Goal: Task Accomplishment & Management: Complete application form

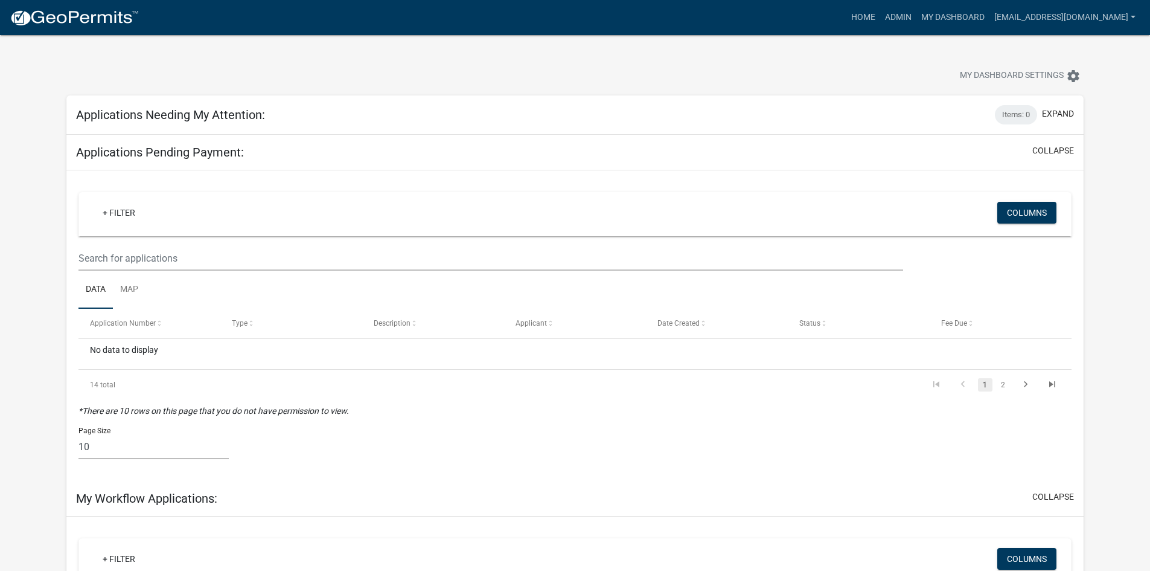
scroll to position [77, 0]
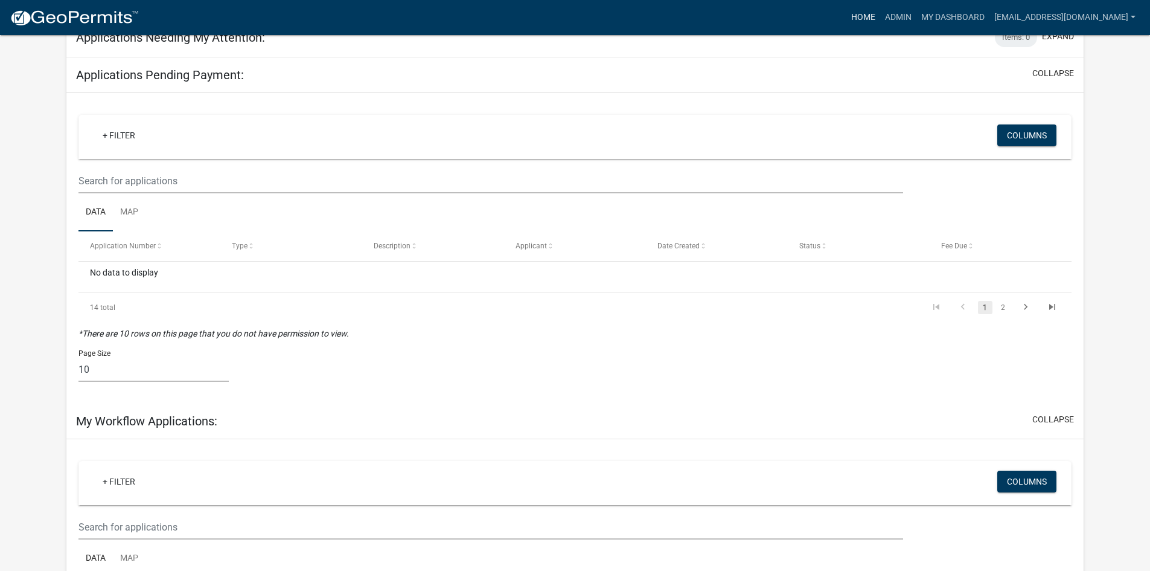
click at [880, 15] on link "Home" at bounding box center [864, 17] width 34 height 23
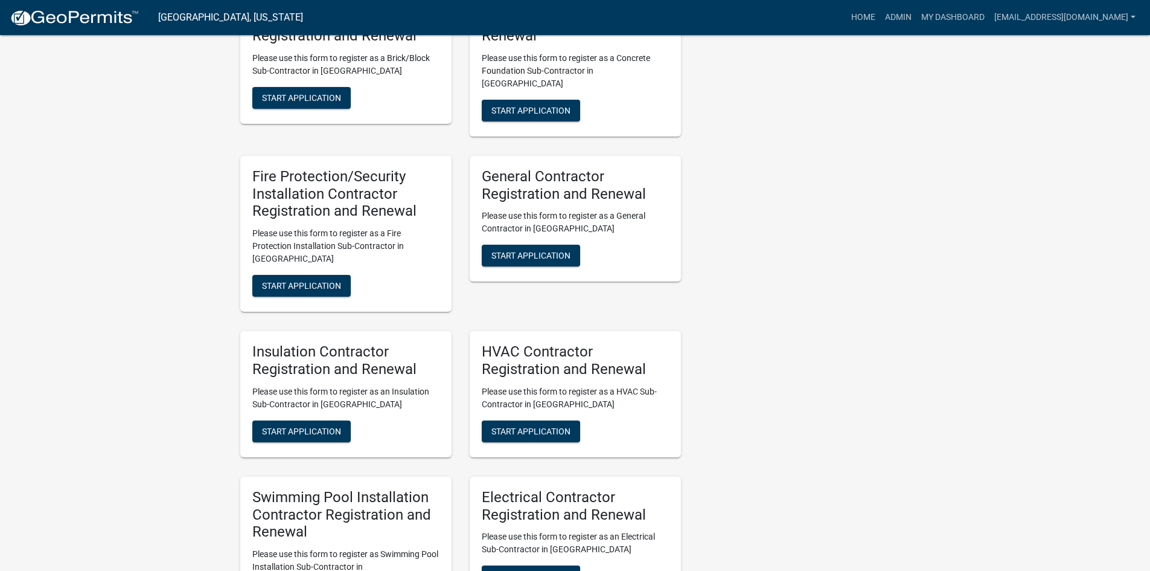
scroll to position [2717, 0]
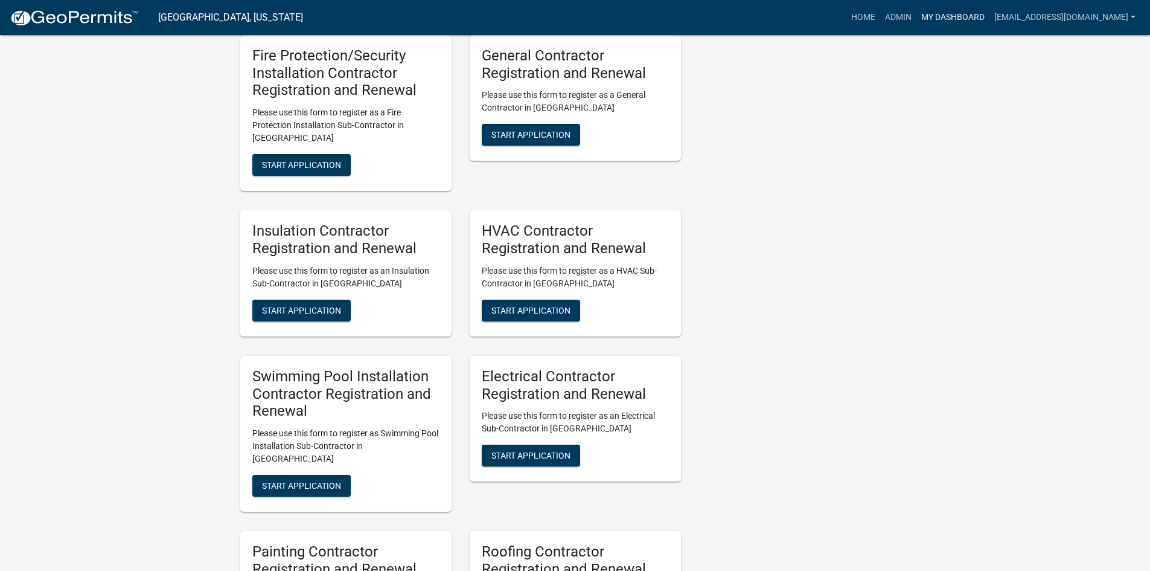
click at [971, 7] on link "My Dashboard" at bounding box center [953, 17] width 73 height 23
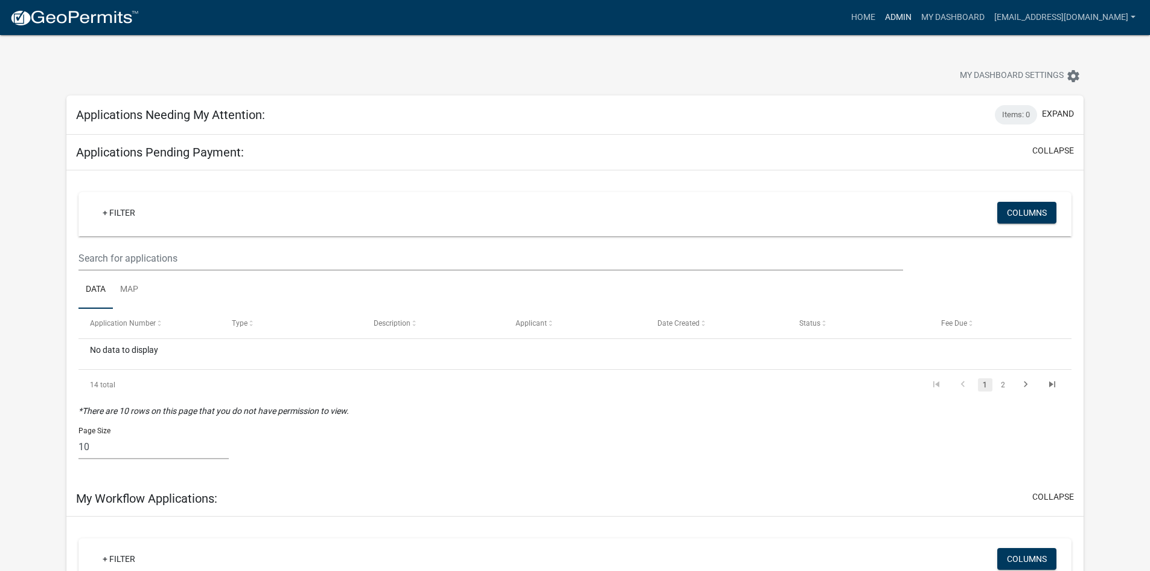
click at [915, 22] on link "Admin" at bounding box center [898, 17] width 36 height 23
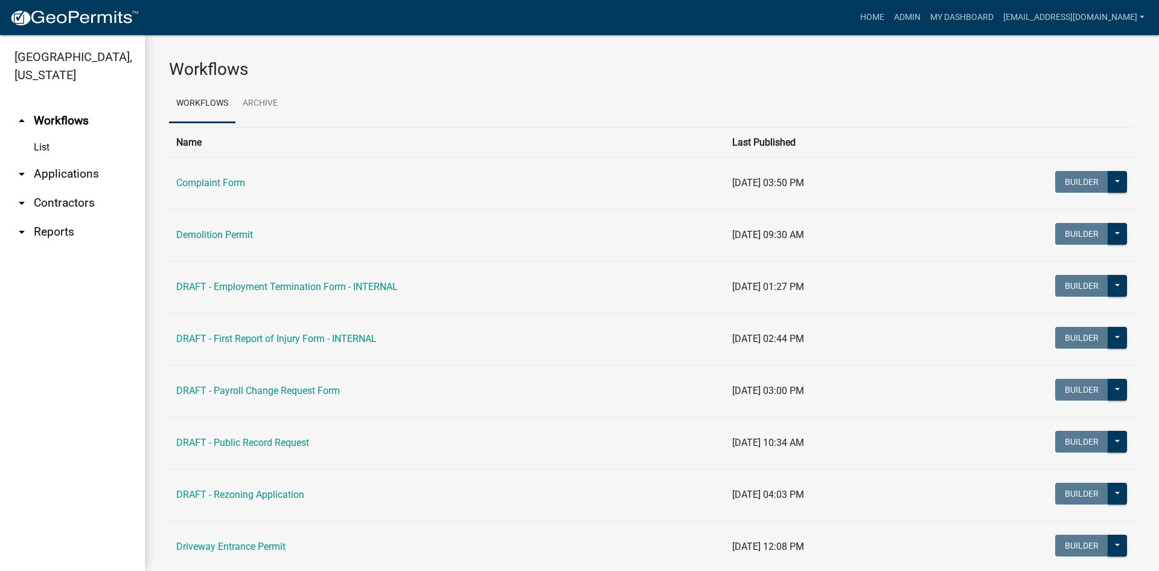
click at [60, 178] on link "arrow_drop_down Applications" at bounding box center [72, 173] width 145 height 29
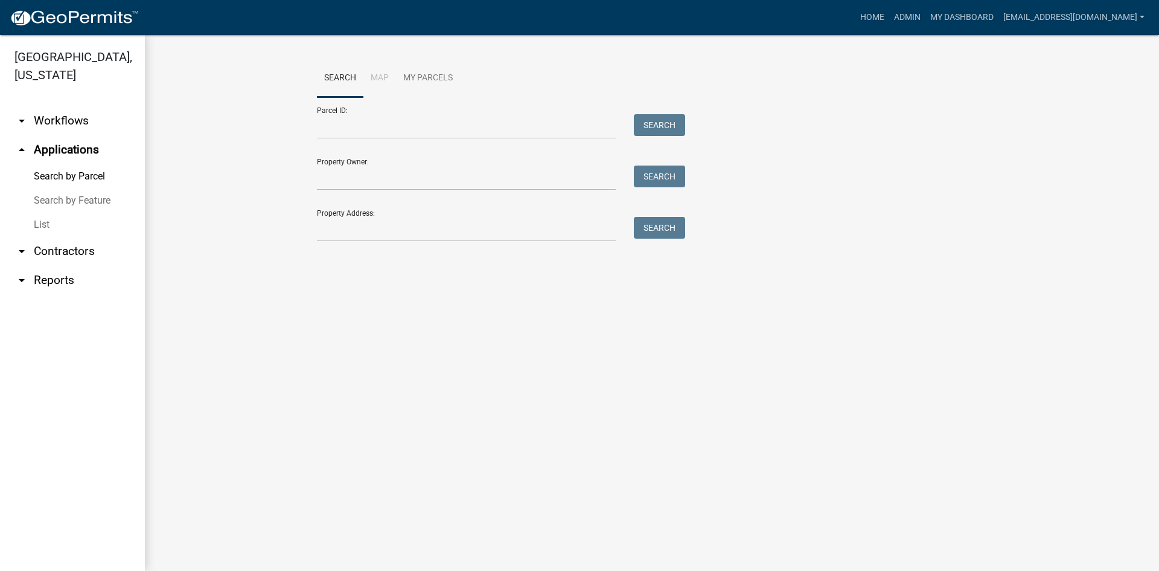
click at [48, 224] on link "List" at bounding box center [72, 225] width 145 height 24
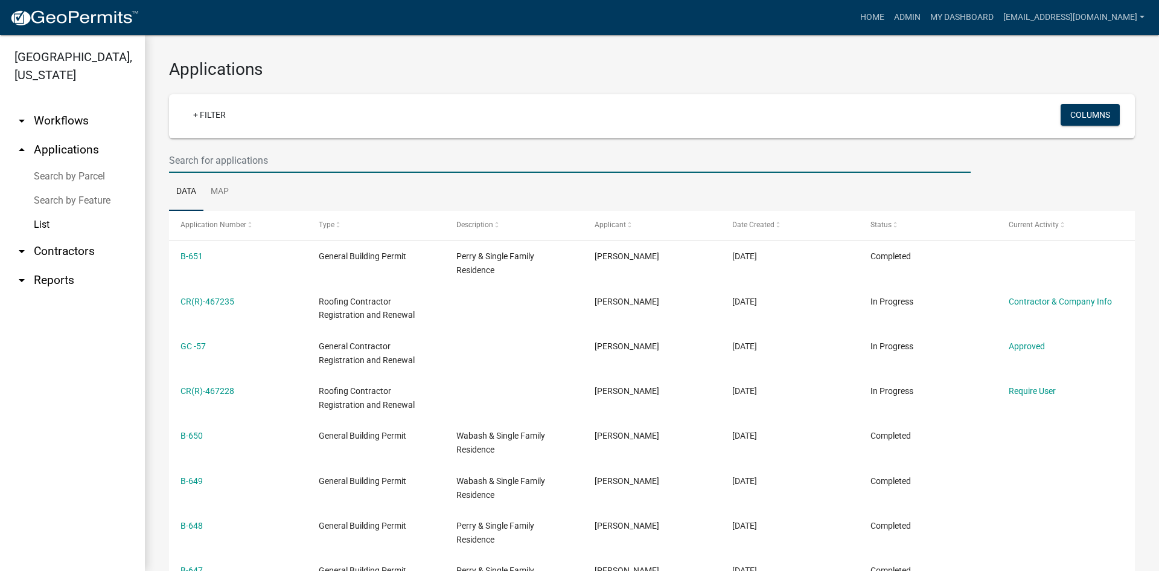
click at [244, 160] on input "text" at bounding box center [570, 160] width 802 height 25
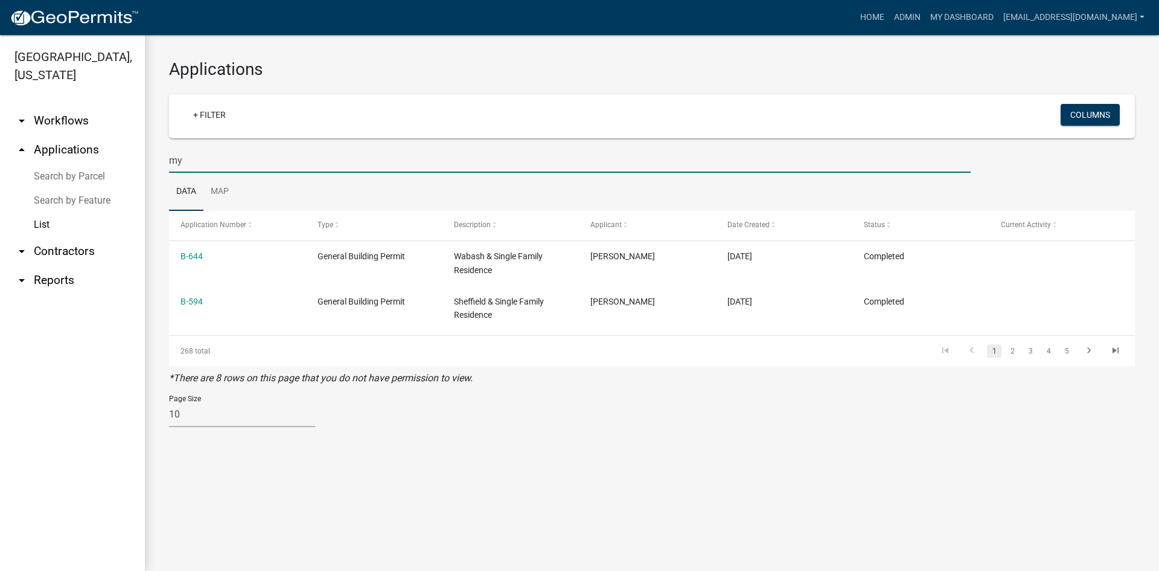
type input "my"
click at [54, 246] on link "arrow_drop_down Contractors" at bounding box center [72, 251] width 145 height 29
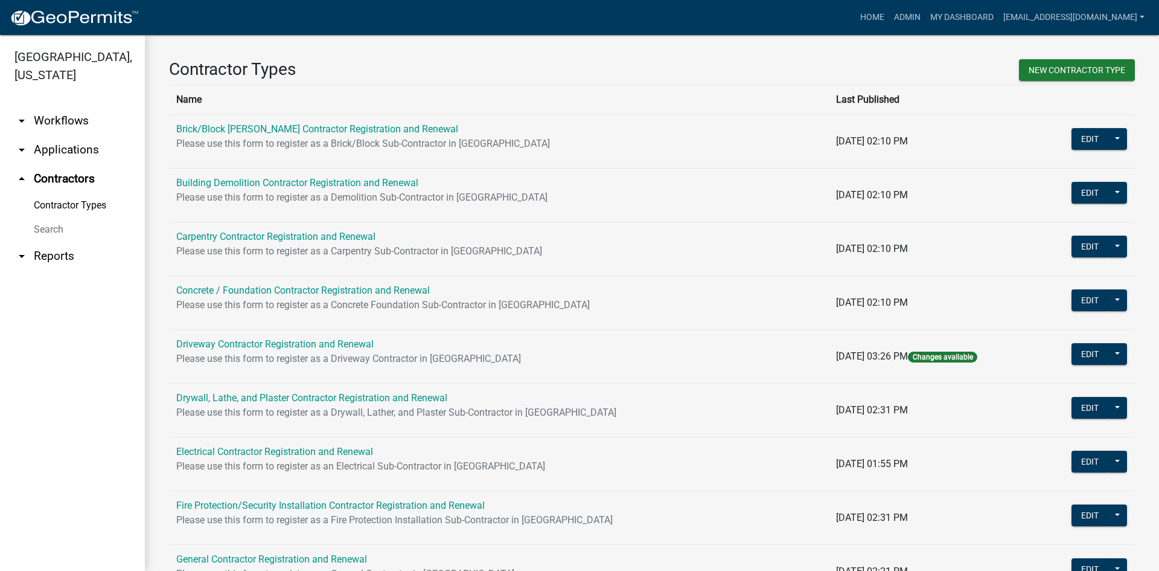
click at [49, 232] on link "Search" at bounding box center [72, 229] width 145 height 24
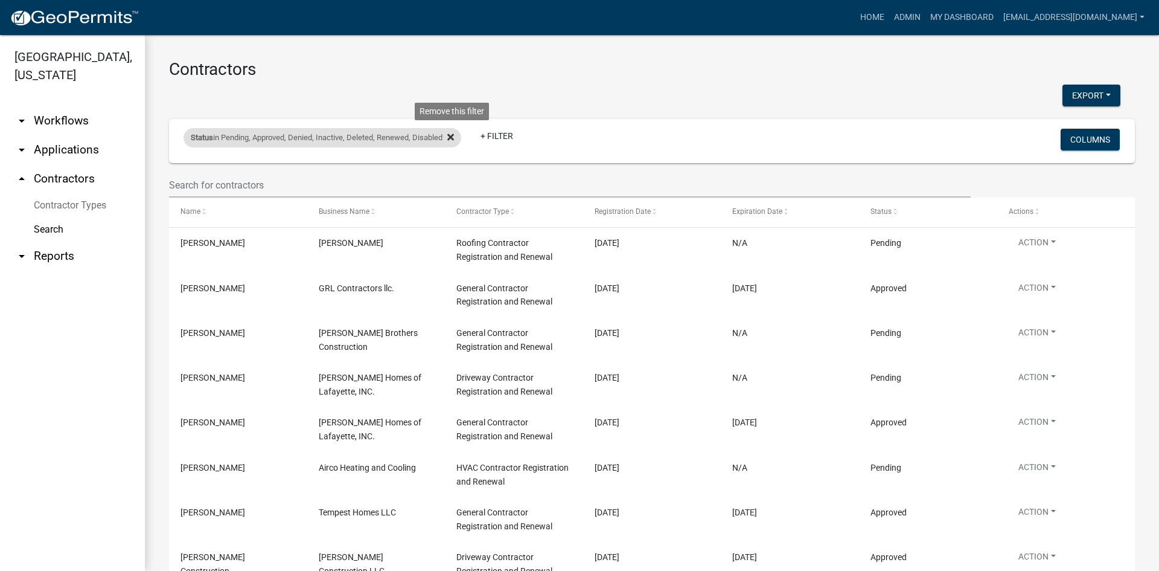
click at [454, 139] on icon at bounding box center [450, 136] width 7 height 7
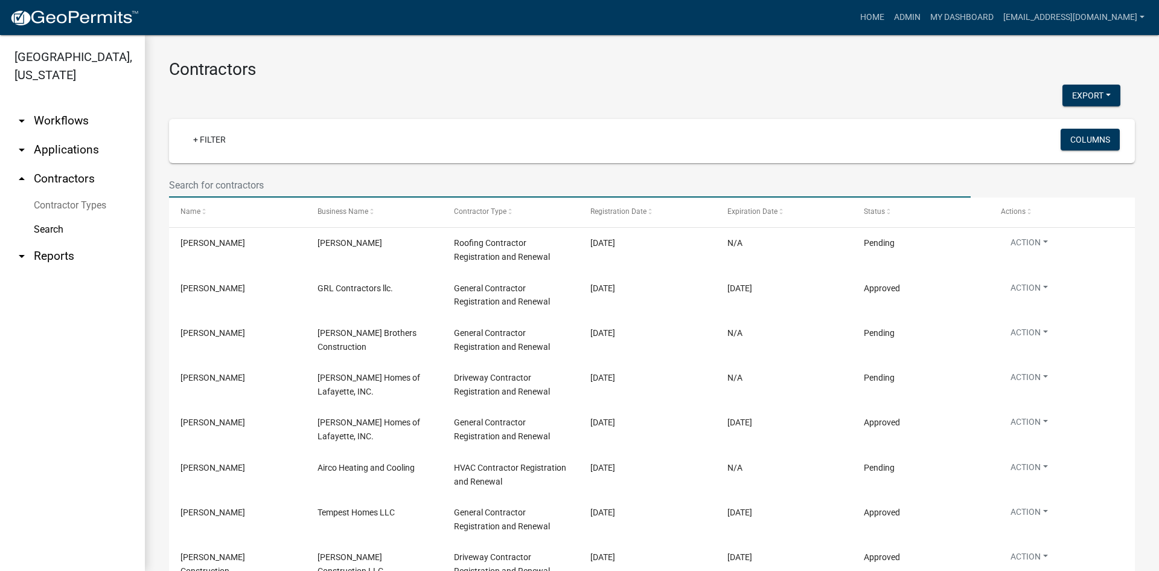
click at [283, 187] on input "text" at bounding box center [570, 185] width 802 height 25
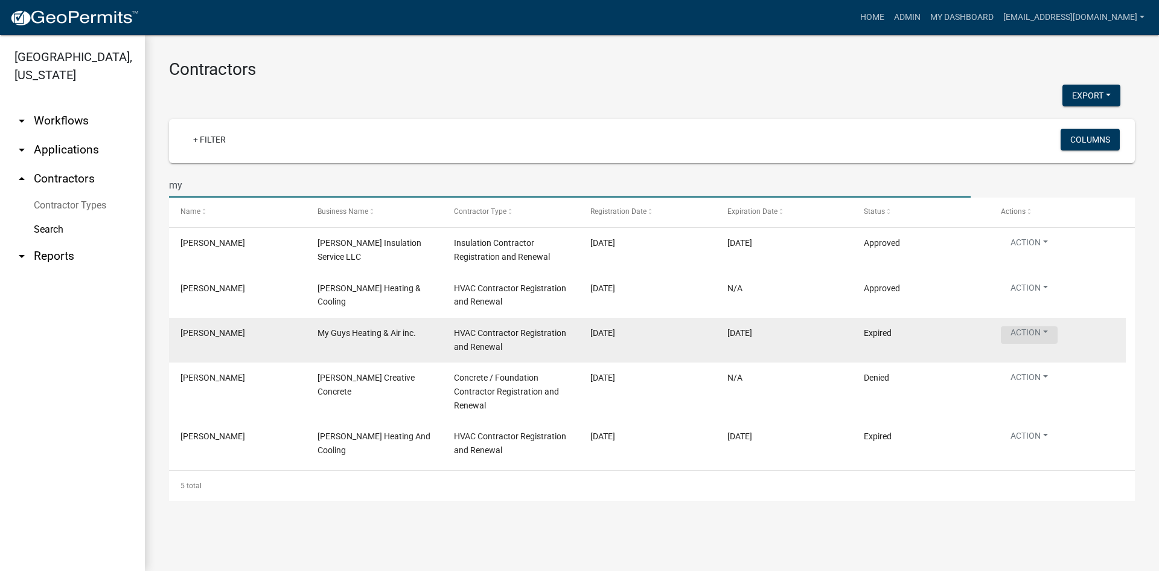
type input "my"
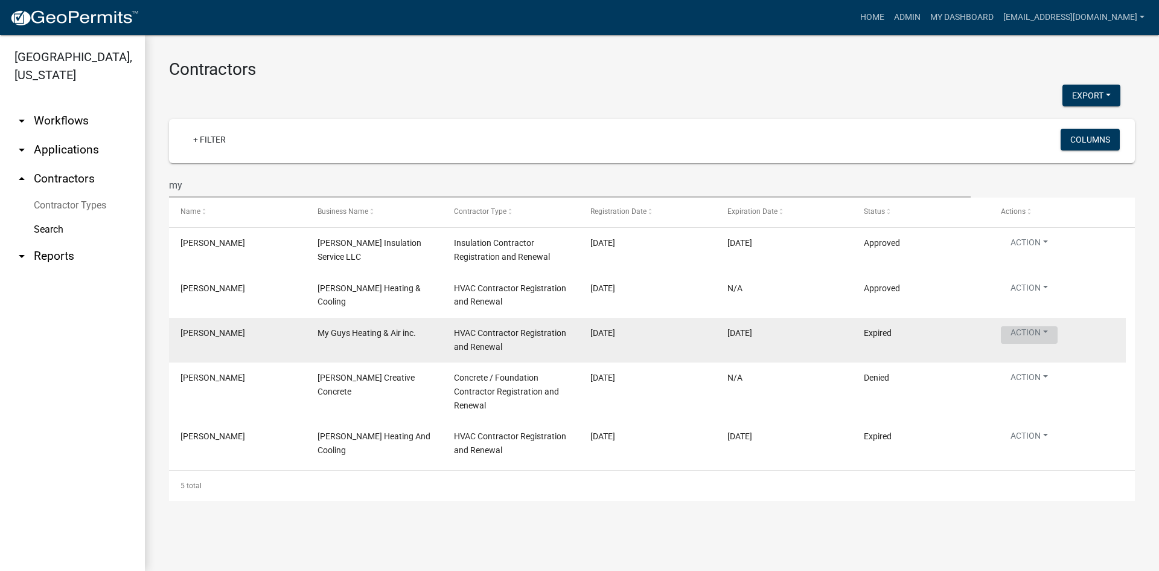
click at [1054, 254] on button "Action" at bounding box center [1029, 245] width 57 height 18
click at [1054, 328] on button "Action" at bounding box center [1029, 335] width 57 height 18
click at [1034, 254] on button "Action" at bounding box center [1029, 245] width 57 height 18
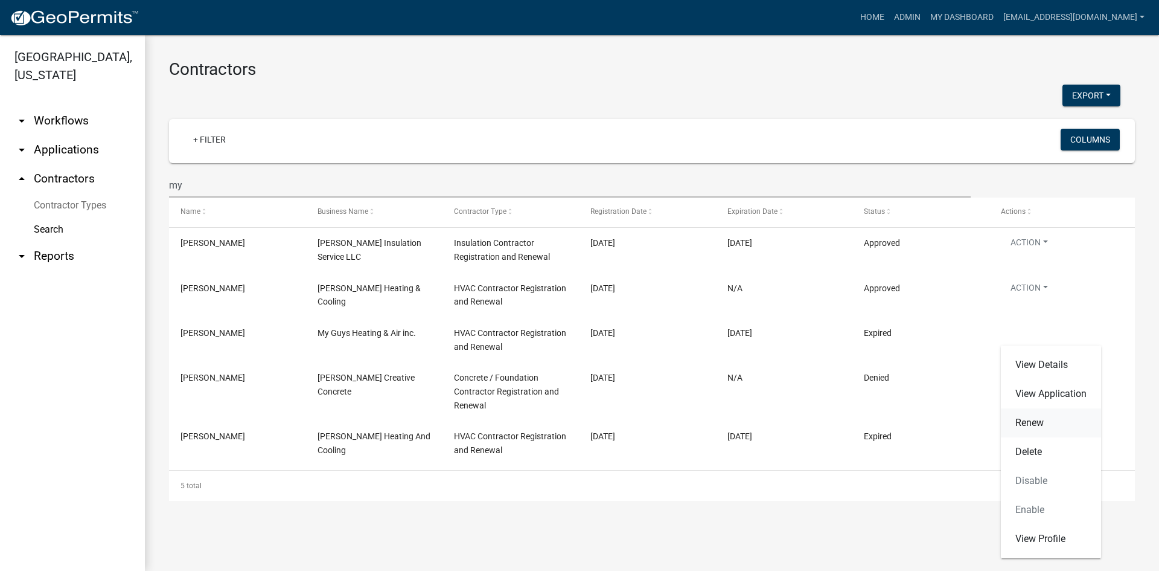
click at [1044, 420] on link "Renew" at bounding box center [1051, 422] width 100 height 29
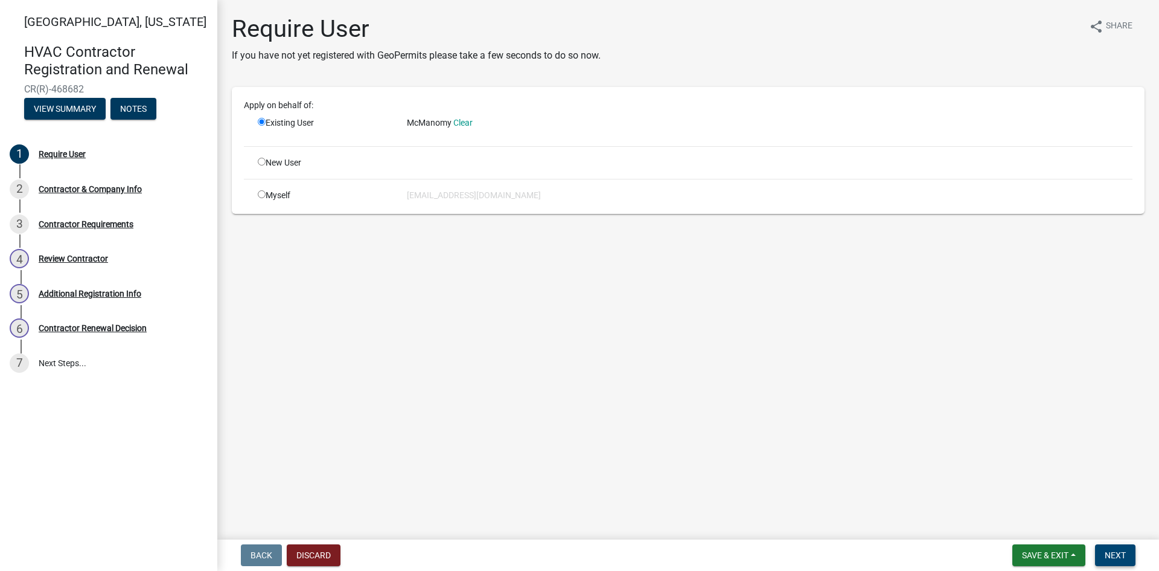
click at [1110, 554] on span "Next" at bounding box center [1115, 555] width 21 height 10
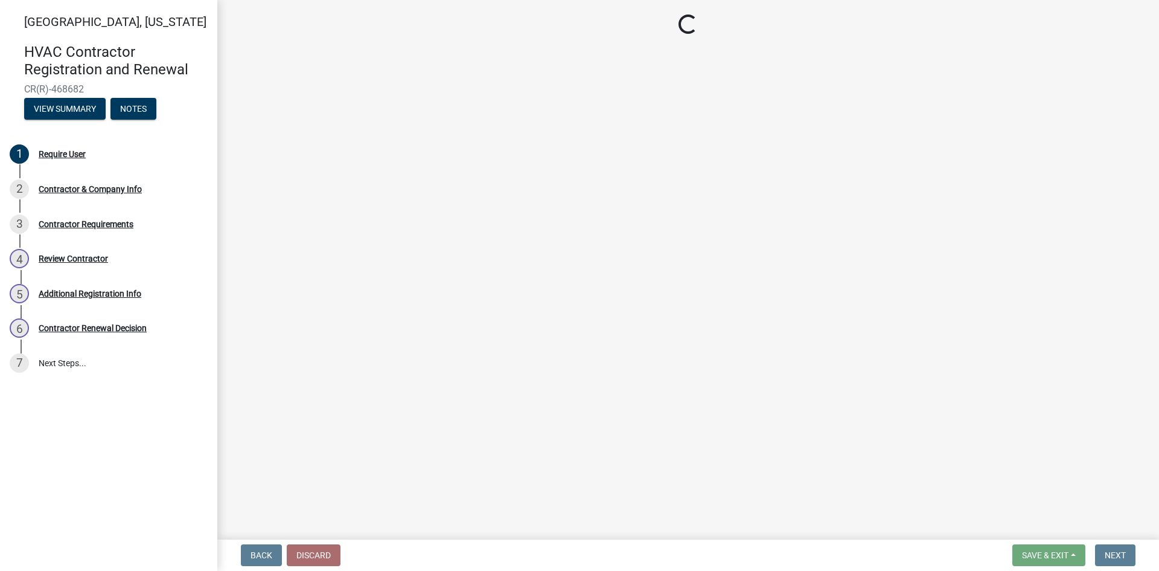
select select "IN"
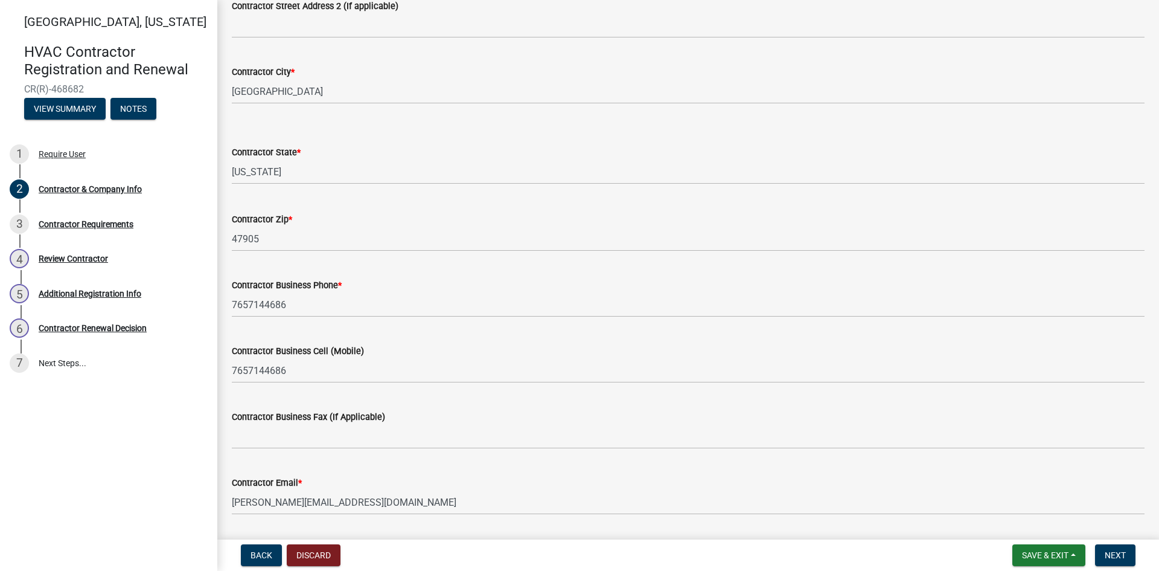
scroll to position [386, 0]
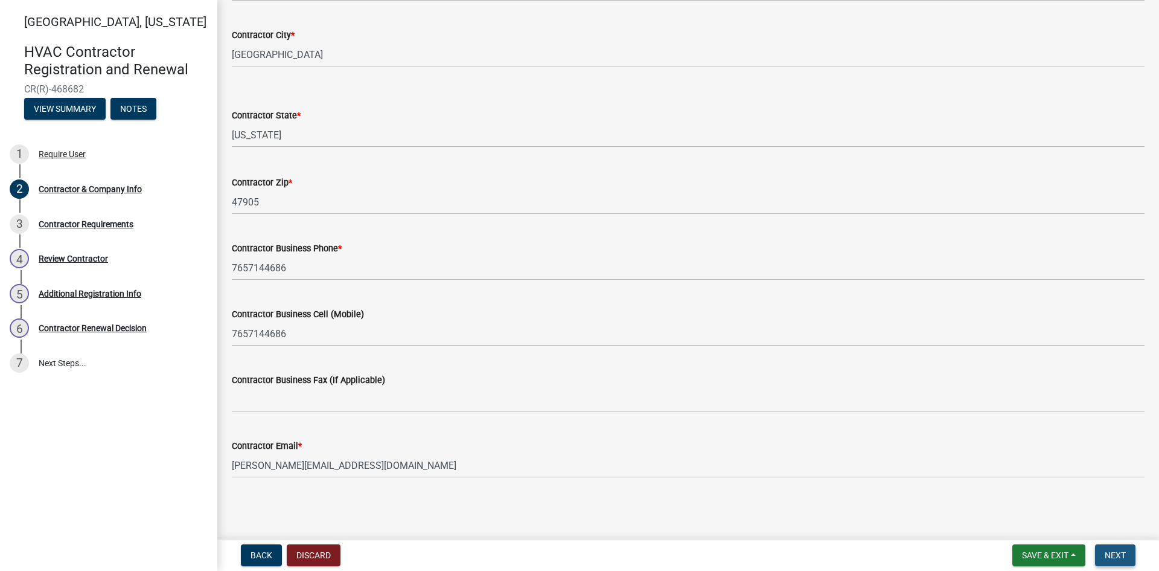
click at [1112, 553] on span "Next" at bounding box center [1115, 555] width 21 height 10
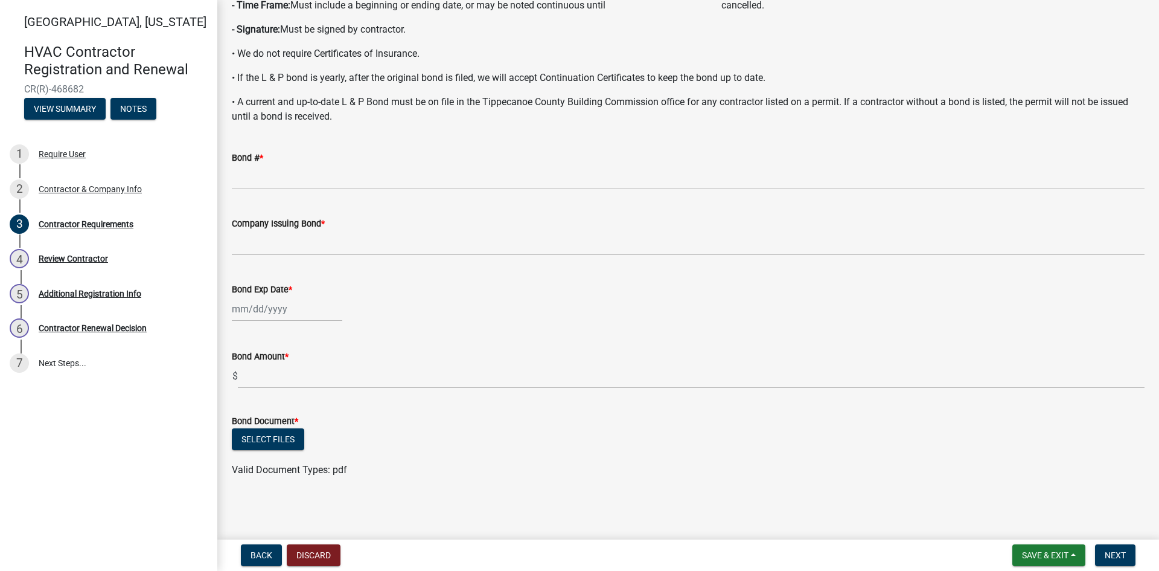
scroll to position [239, 0]
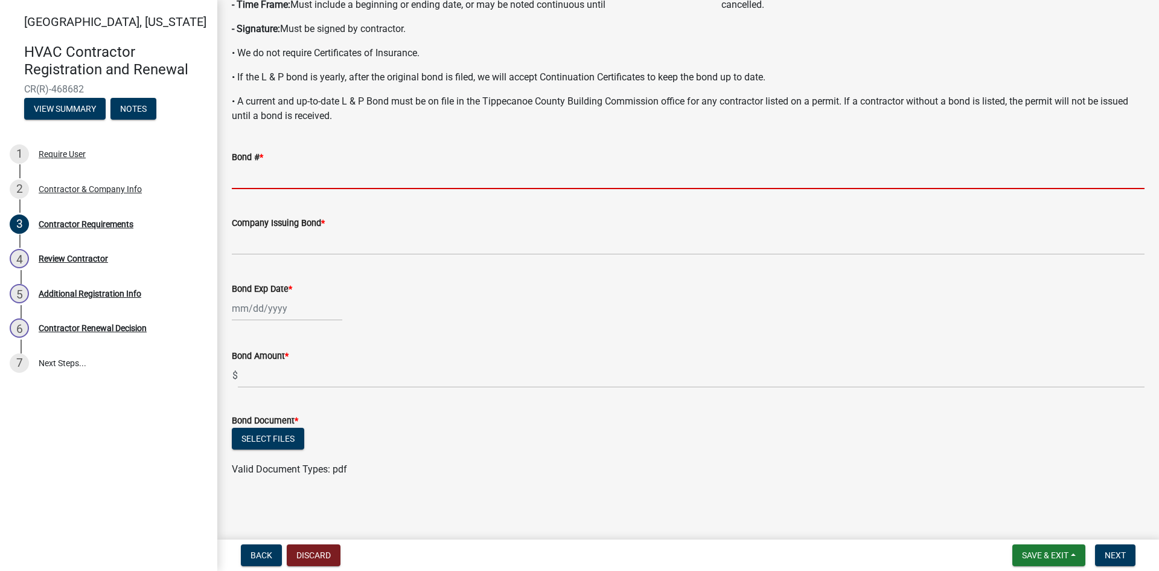
click at [232, 180] on input "Bond # *" at bounding box center [688, 176] width 913 height 25
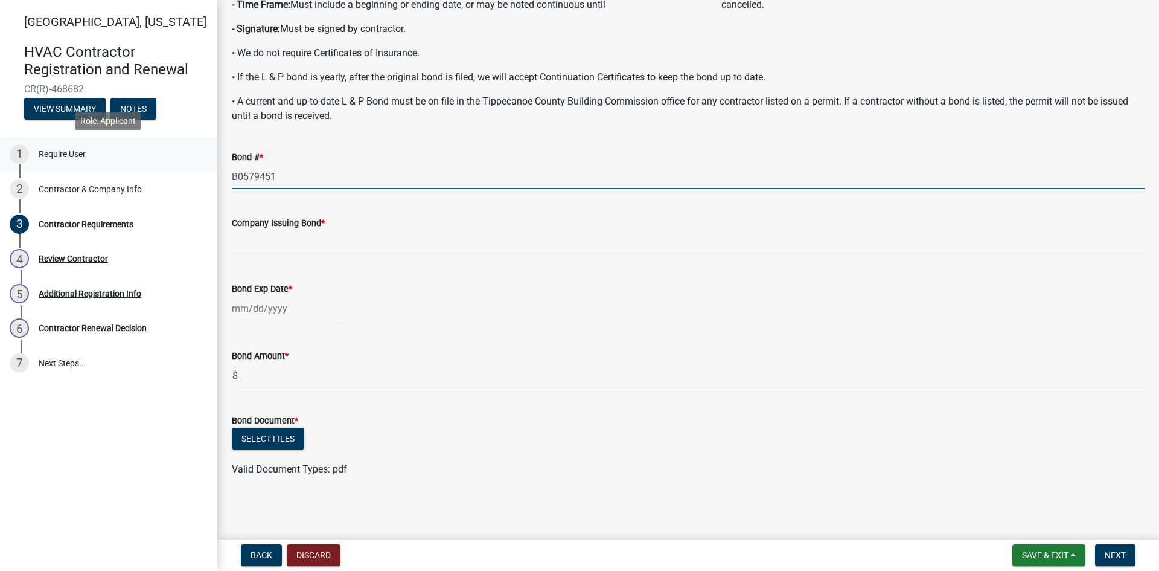
type input "B0579451"
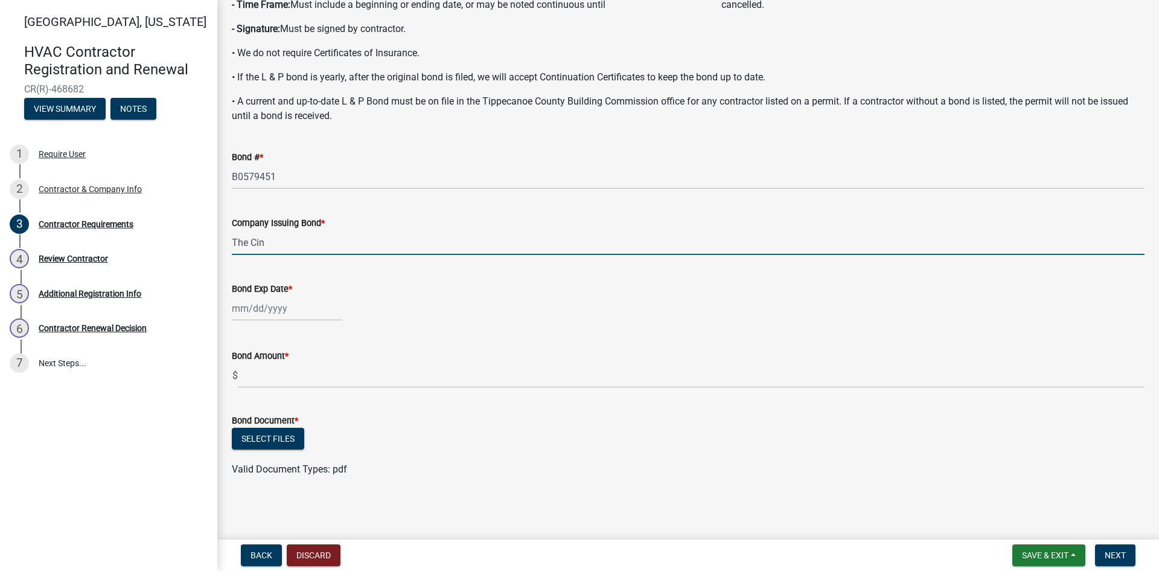
type input "The Cincinnati Insurance Company"
click at [235, 309] on div at bounding box center [287, 308] width 110 height 25
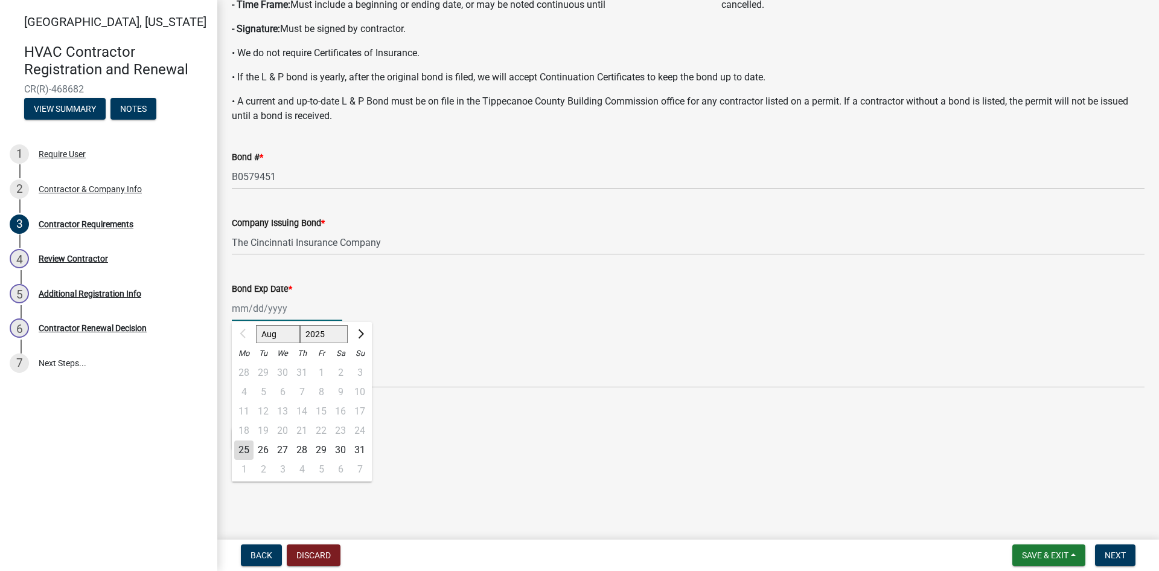
click at [235, 309] on input "Bond Exp Date *" at bounding box center [287, 308] width 110 height 25
type input "[DATE]"
click at [424, 351] on div "Bond Amount *" at bounding box center [688, 355] width 913 height 14
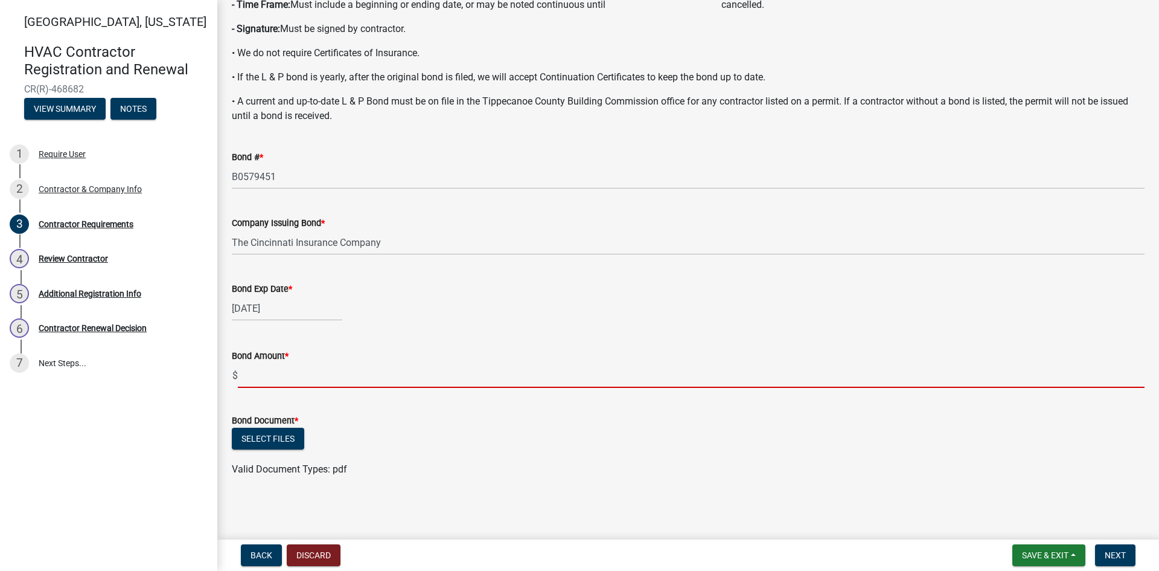
click at [259, 379] on input "text" at bounding box center [691, 375] width 907 height 25
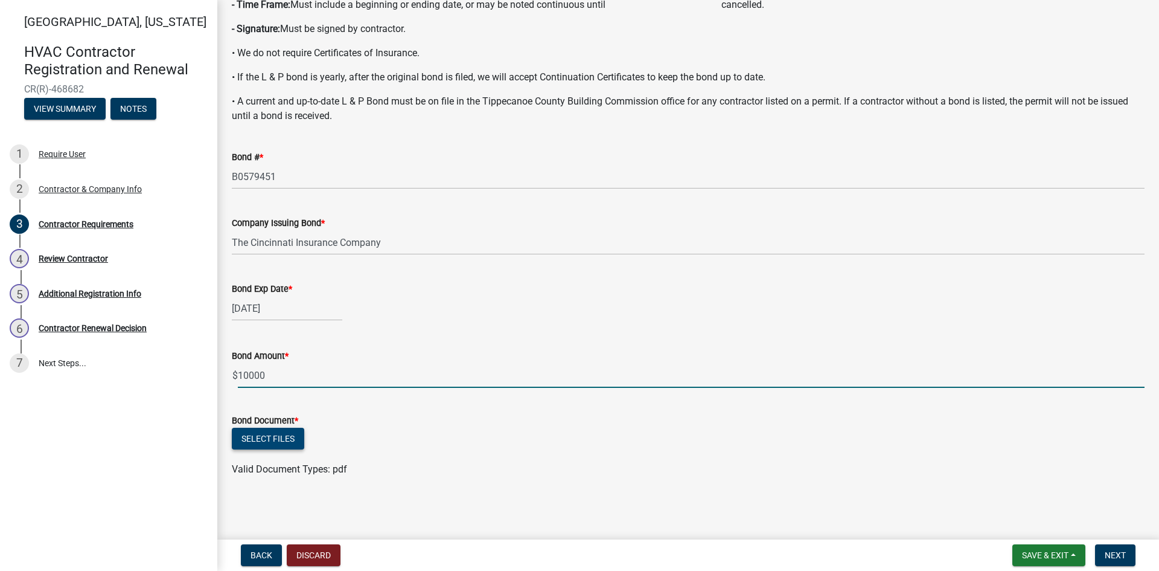
type input "10000"
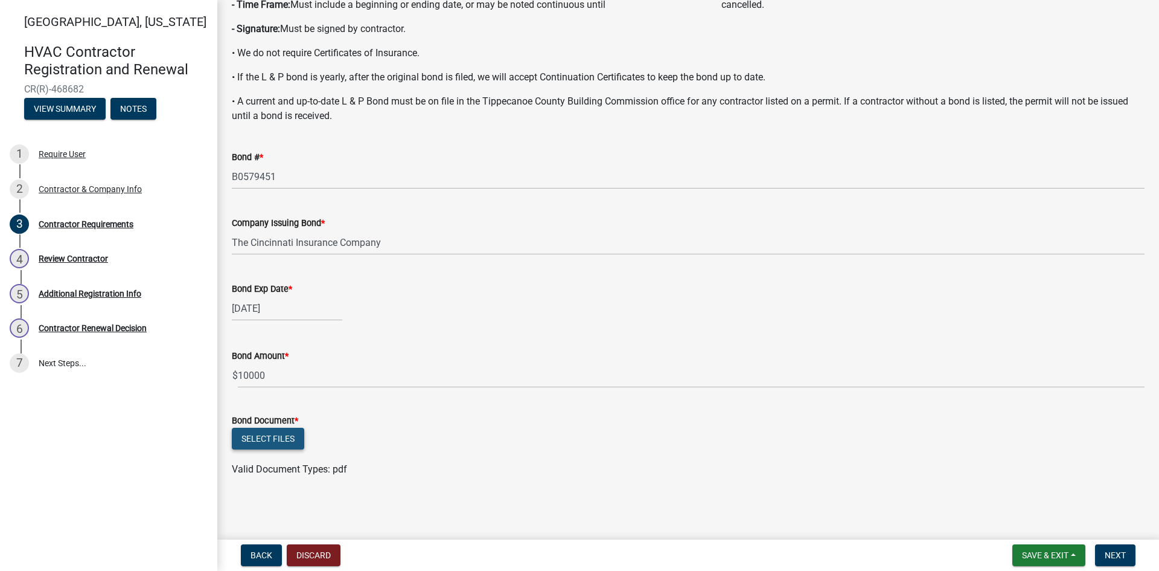
click at [277, 436] on button "Select files" at bounding box center [268, 438] width 72 height 22
click at [1115, 550] on span "Next" at bounding box center [1115, 555] width 21 height 10
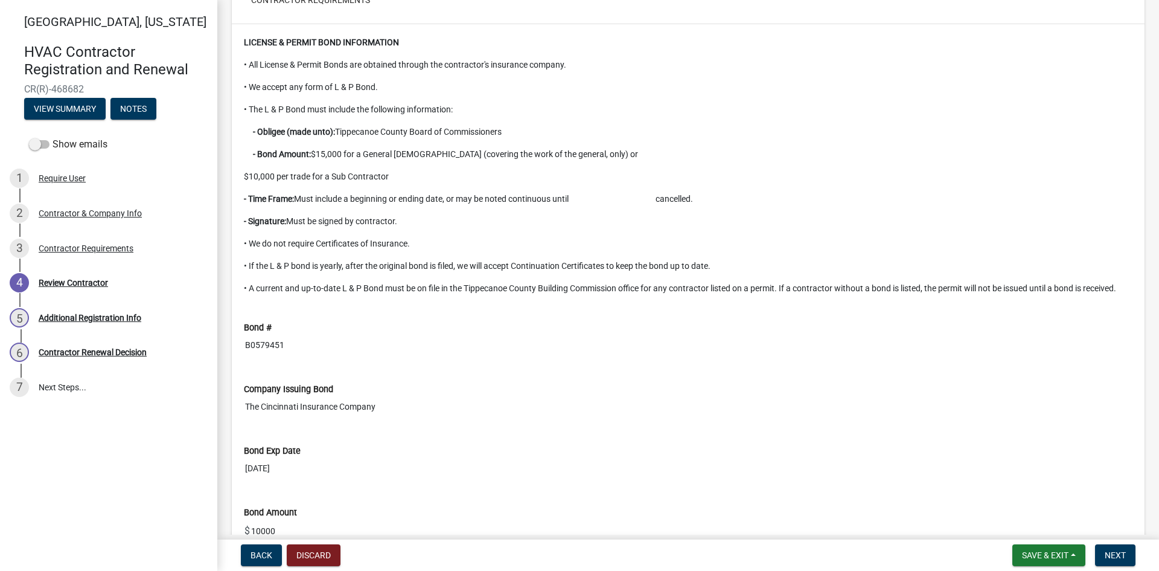
scroll to position [1055, 0]
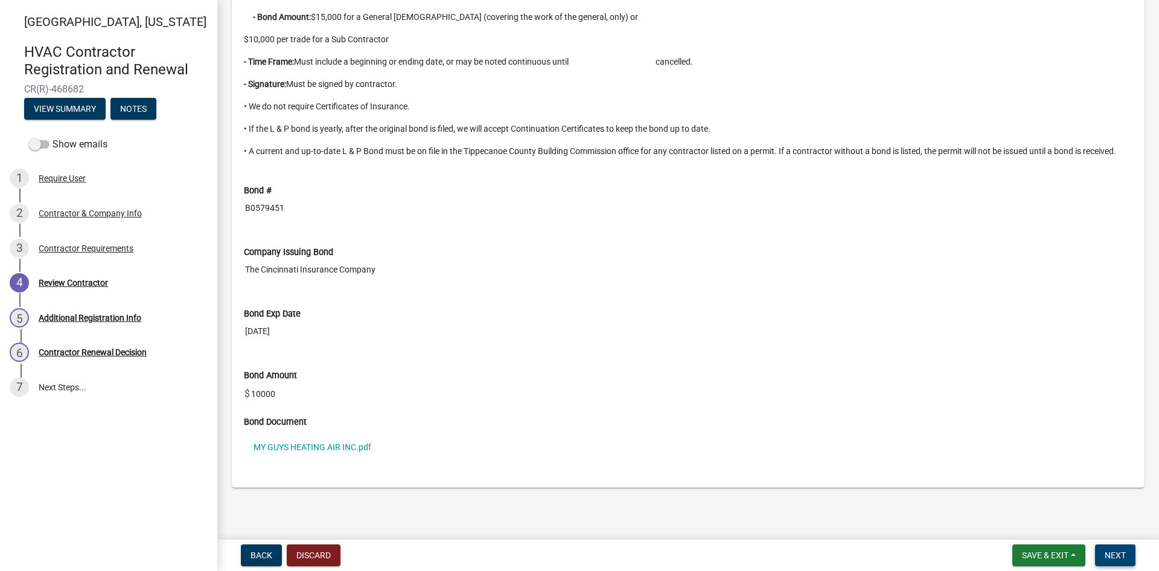
click at [1125, 551] on span "Next" at bounding box center [1115, 555] width 21 height 10
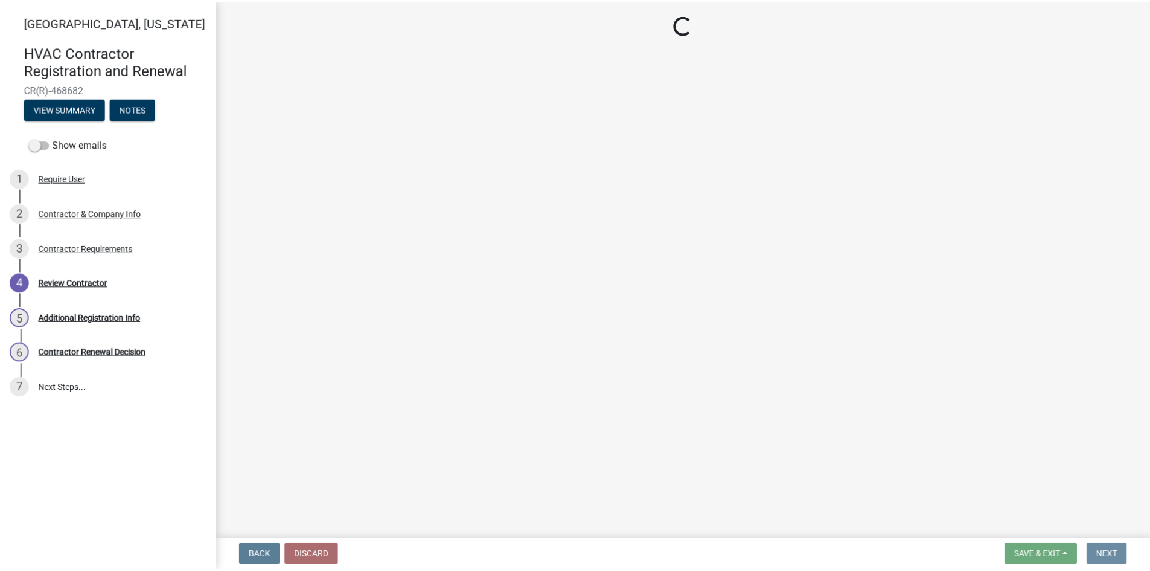
scroll to position [0, 0]
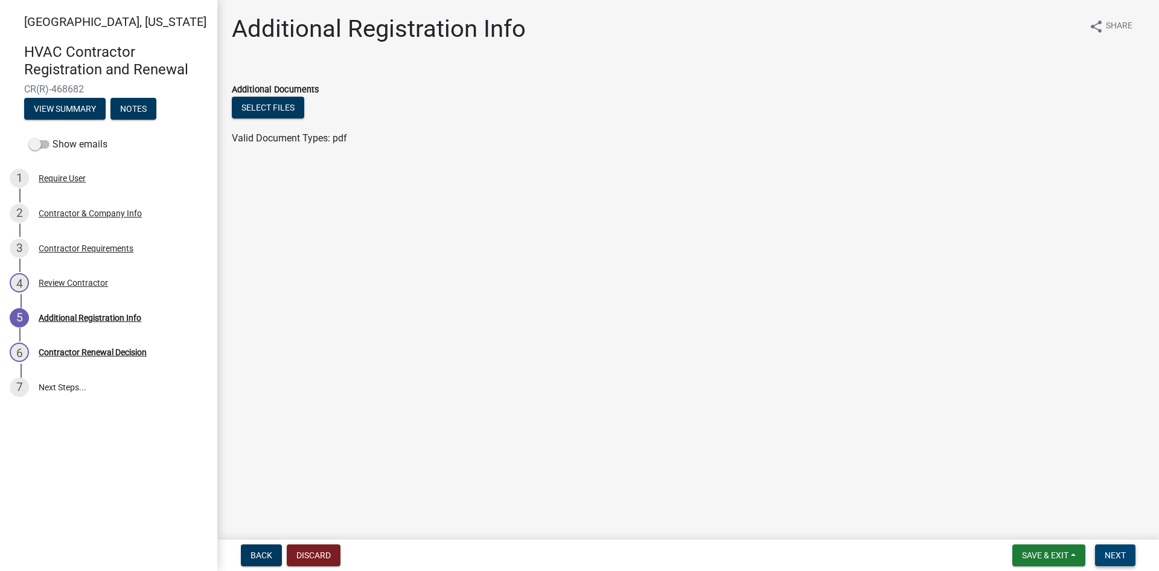
click at [1121, 555] on span "Next" at bounding box center [1115, 555] width 21 height 10
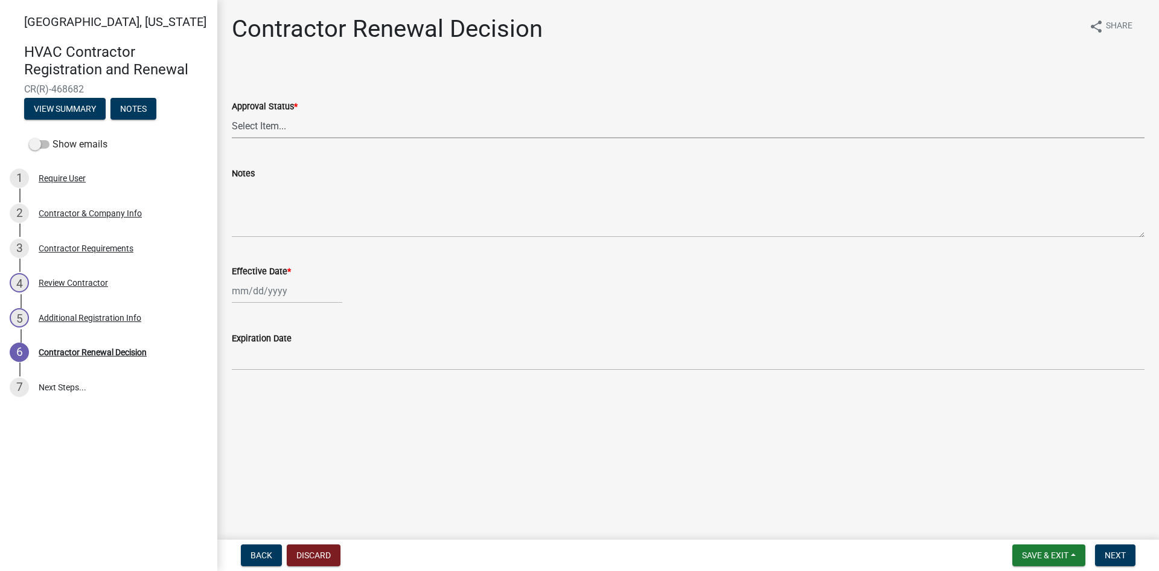
click at [255, 128] on select "Select Item... Approved Denied" at bounding box center [688, 126] width 913 height 25
click at [232, 114] on select "Select Item... Approved Denied" at bounding box center [688, 126] width 913 height 25
select select "30db8998-795d-4bbe-8e49-f1ade8865815"
click at [239, 286] on div at bounding box center [287, 290] width 110 height 25
select select "8"
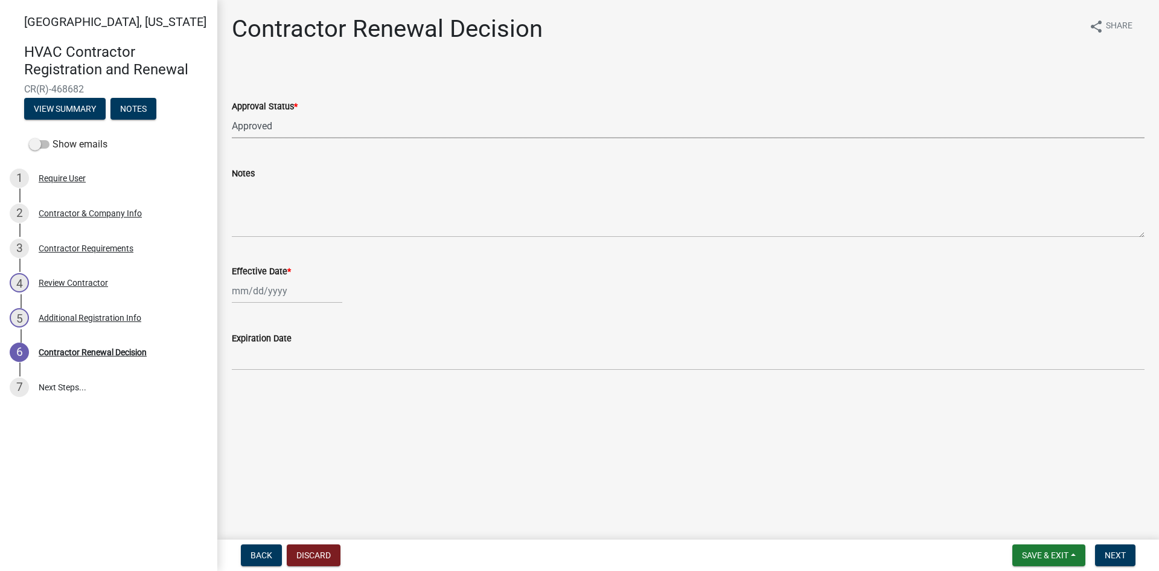
select select "2025"
click at [269, 320] on select "Jan Feb Mar Apr May Jun [DATE] Aug Sep Oct Nov Dec" at bounding box center [280, 316] width 49 height 18
select select "4"
click at [256, 307] on select "Jan Feb Mar Apr May Jun [DATE] Aug Sep Oct Nov Dec" at bounding box center [280, 316] width 49 height 18
click at [357, 390] on div "20" at bounding box center [359, 393] width 19 height 19
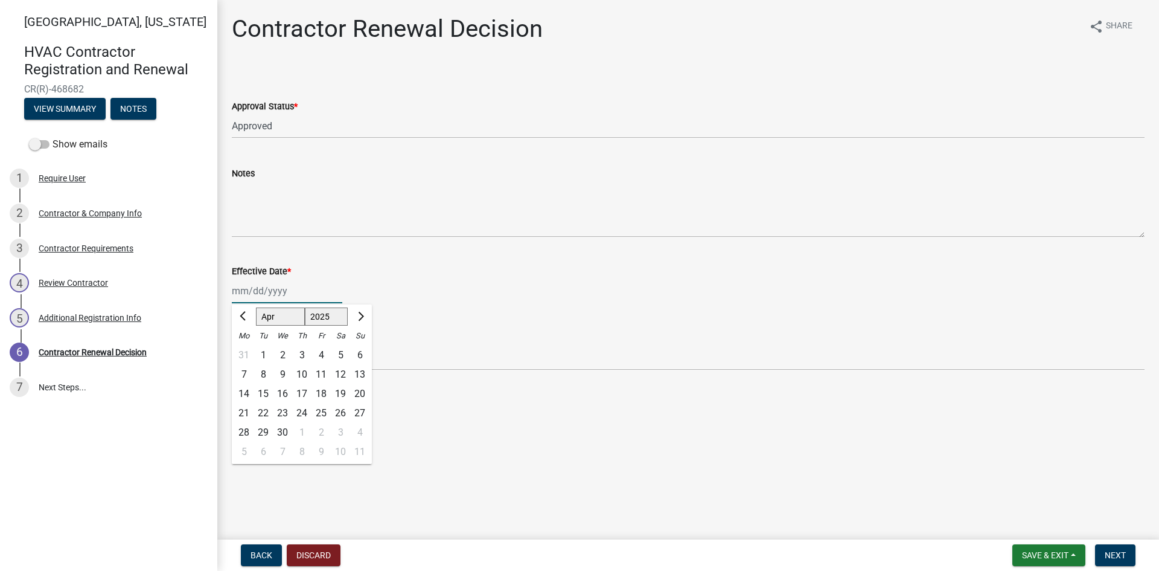
type input "[DATE]"
click at [1113, 548] on button "Next" at bounding box center [1115, 555] width 40 height 22
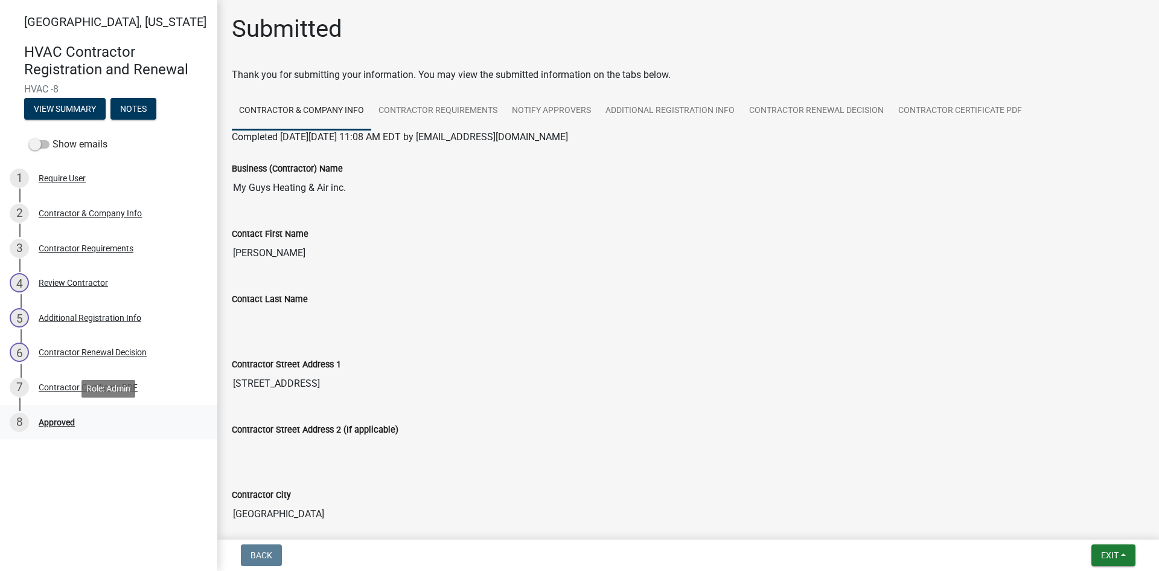
click at [73, 416] on div "8 Approved" at bounding box center [104, 421] width 188 height 19
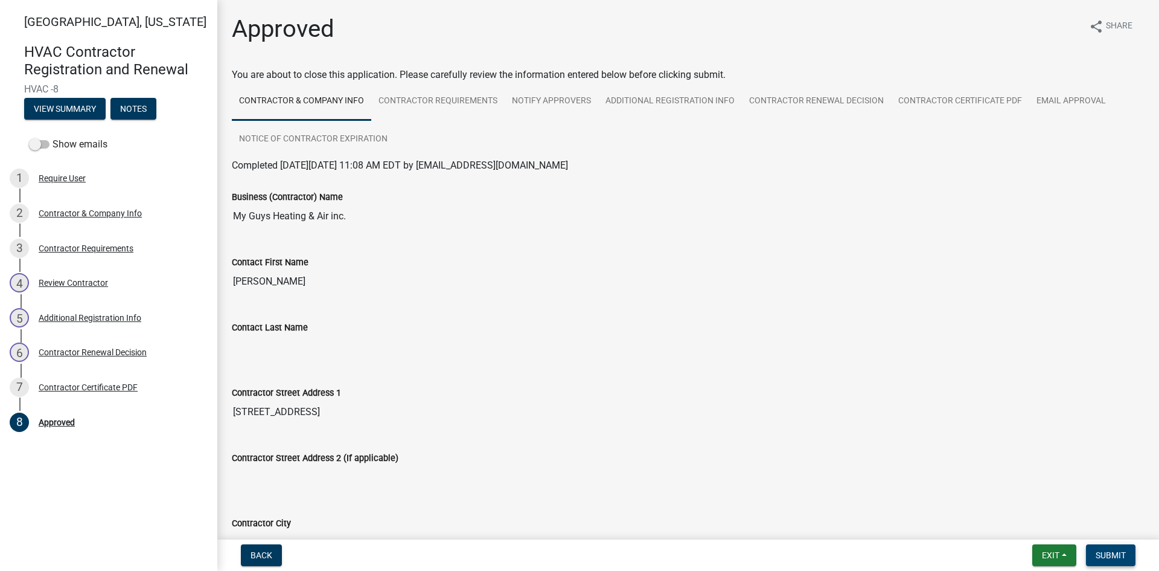
click at [1119, 562] on button "Submit" at bounding box center [1111, 555] width 50 height 22
click at [1050, 553] on span "Exit" at bounding box center [1051, 555] width 18 height 10
click at [1043, 523] on button "Save & Exit" at bounding box center [1028, 523] width 97 height 29
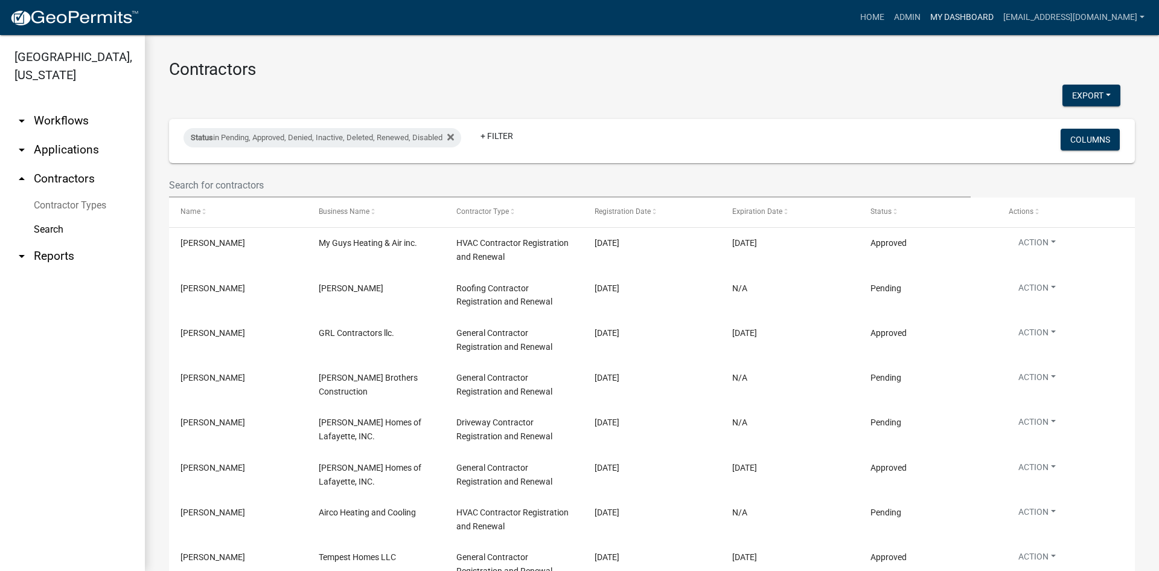
click at [999, 28] on link "My Dashboard" at bounding box center [962, 17] width 73 height 23
